Goal: Navigation & Orientation: Find specific page/section

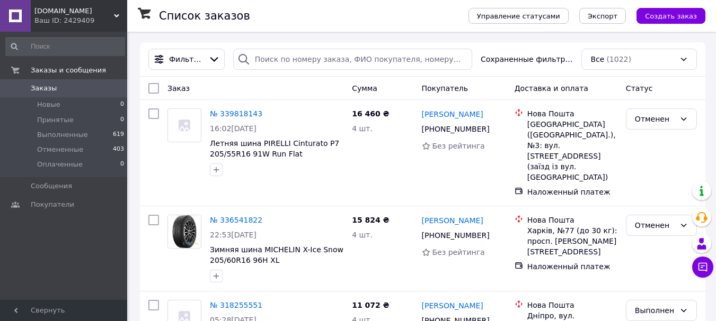
click at [88, 17] on div "Ваш ID: 2429409" at bounding box center [80, 21] width 93 height 10
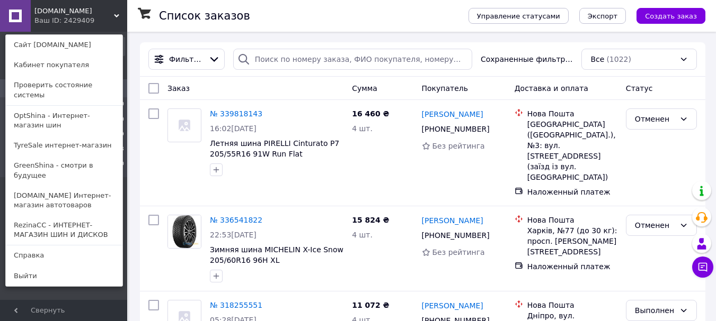
click at [52, 186] on link "[DOMAIN_NAME] Интернет-магазин автотоваров" at bounding box center [64, 201] width 117 height 30
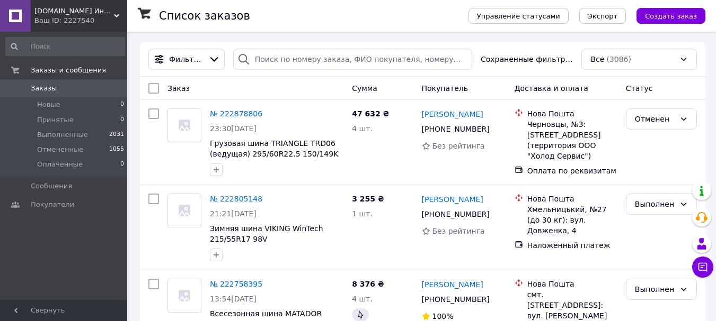
click at [95, 12] on span "[DOMAIN_NAME] Интернет-магазин автотоваров" at bounding box center [73, 11] width 79 height 10
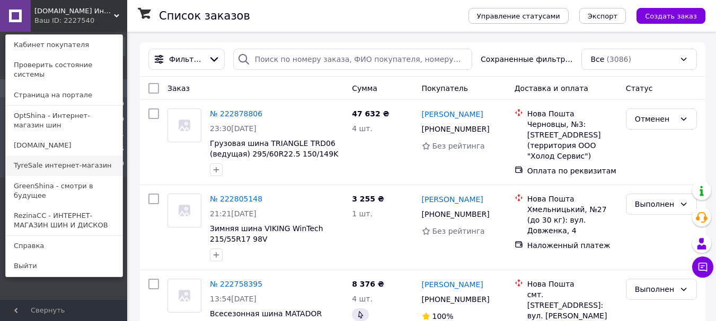
click at [50, 158] on link "TyreSale интернет-магазин" at bounding box center [64, 166] width 117 height 20
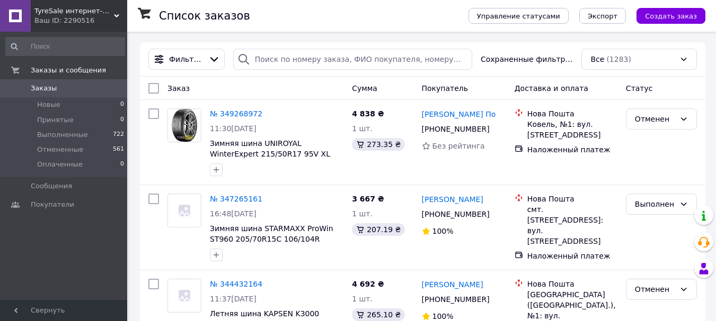
click at [75, 19] on div "Ваш ID: 2290516" at bounding box center [80, 21] width 93 height 10
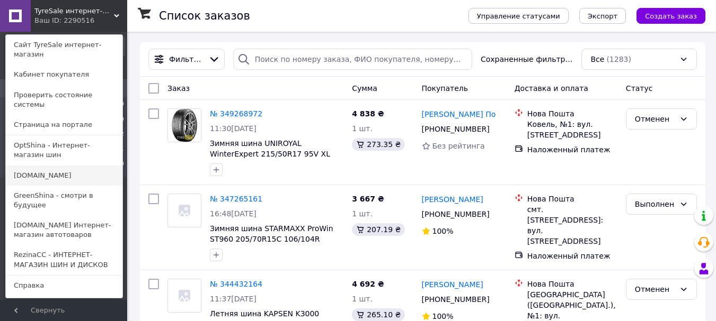
click at [56, 166] on link "[DOMAIN_NAME]" at bounding box center [64, 176] width 117 height 20
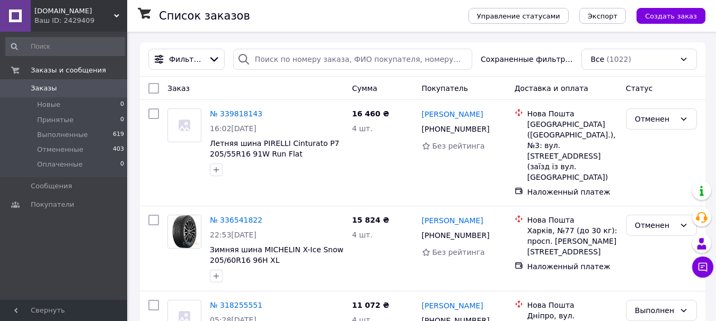
click at [86, 20] on div "Ваш ID: 2429409" at bounding box center [80, 21] width 93 height 10
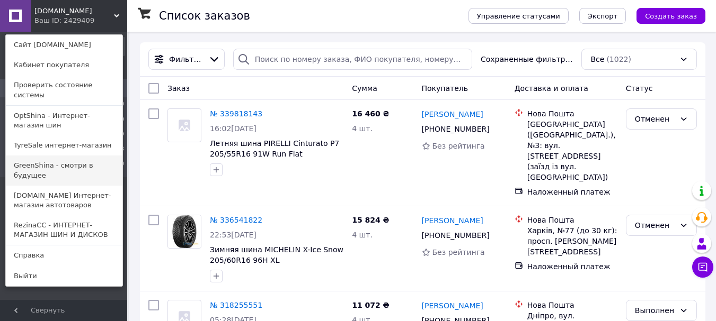
click at [65, 156] on link "GreenShina - смотри в будущее" at bounding box center [64, 171] width 117 height 30
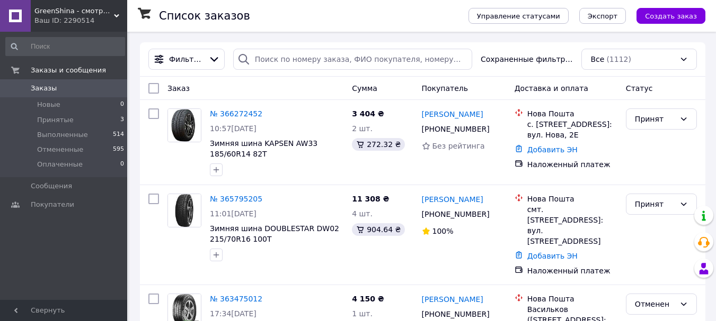
click at [102, 13] on span "GreenShina - смотри в будущее" at bounding box center [73, 11] width 79 height 10
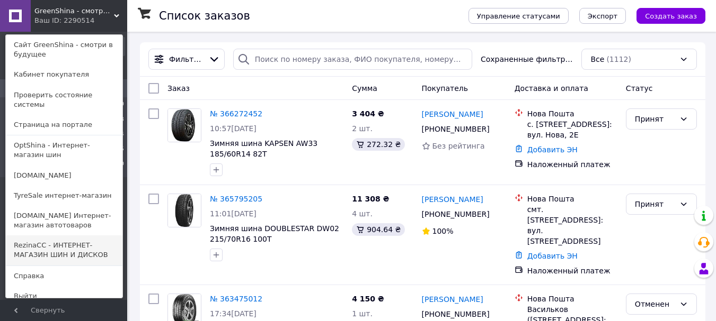
click at [47, 246] on link "RezinaCC - ИНТЕРНЕТ-МАГАЗИН ШИН И ДИСКОВ" at bounding box center [64, 251] width 117 height 30
